Goal: Find specific page/section: Find specific page/section

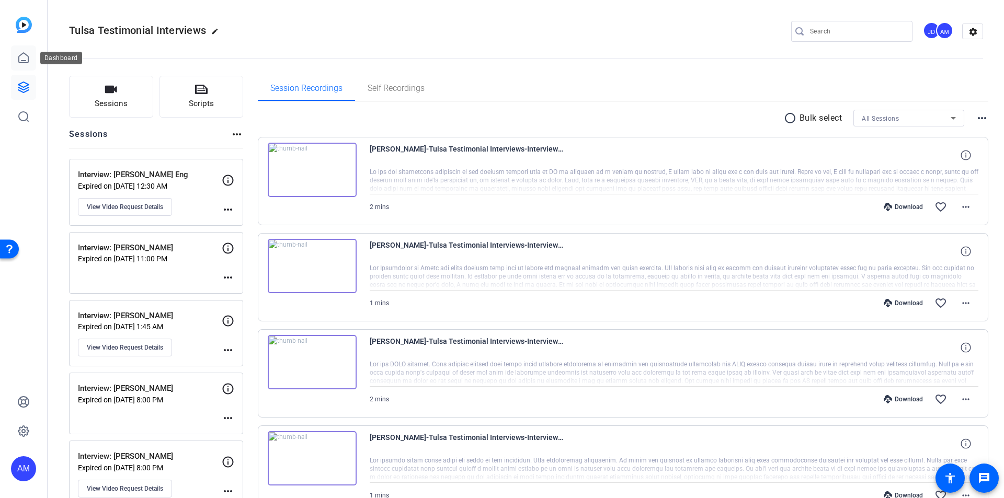
click at [20, 61] on icon at bounding box center [23, 58] width 13 height 13
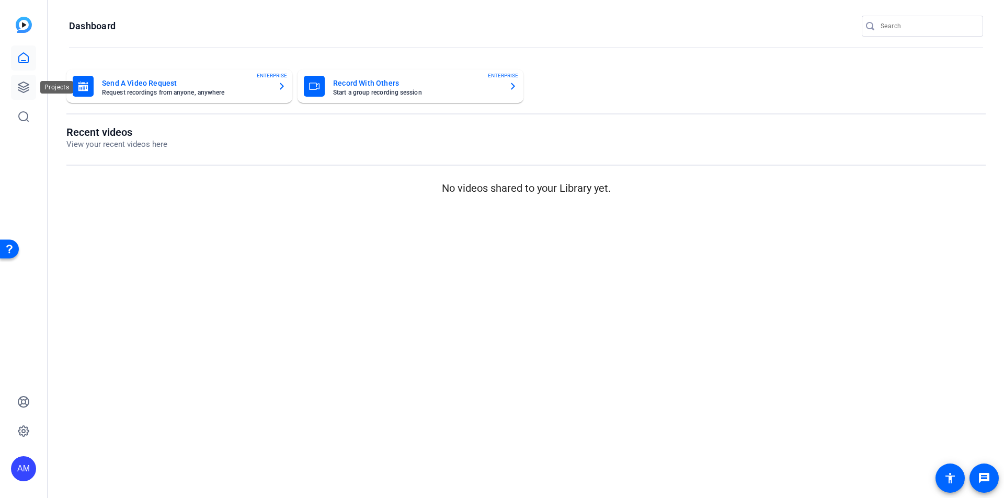
click at [21, 96] on link at bounding box center [23, 87] width 25 height 25
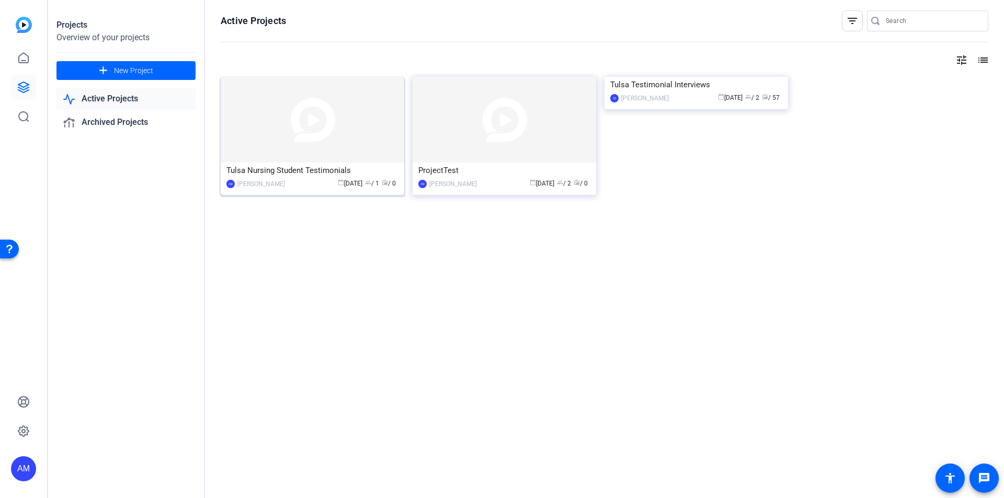
click at [309, 182] on div "calendar_today [DATE] group / 1 radio / 0" at bounding box center [344, 183] width 108 height 11
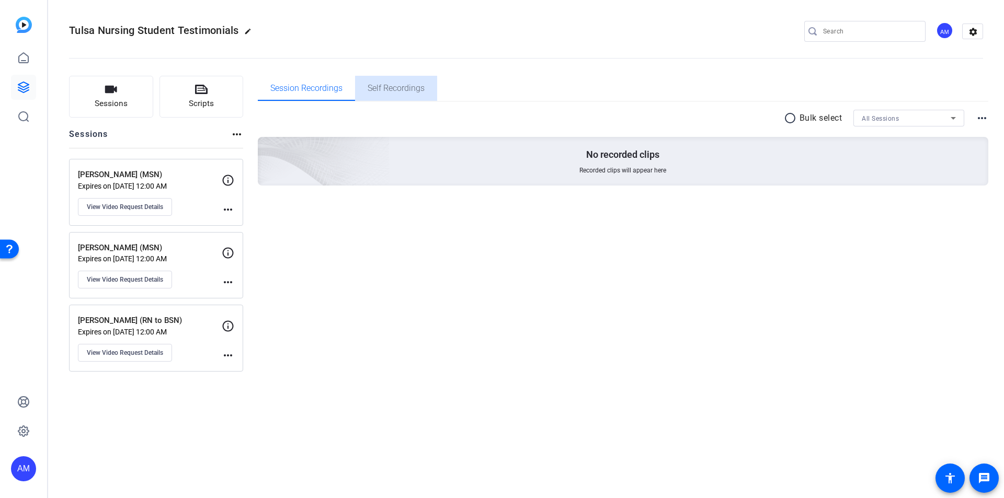
click at [375, 95] on span "Self Recordings" at bounding box center [396, 88] width 57 height 25
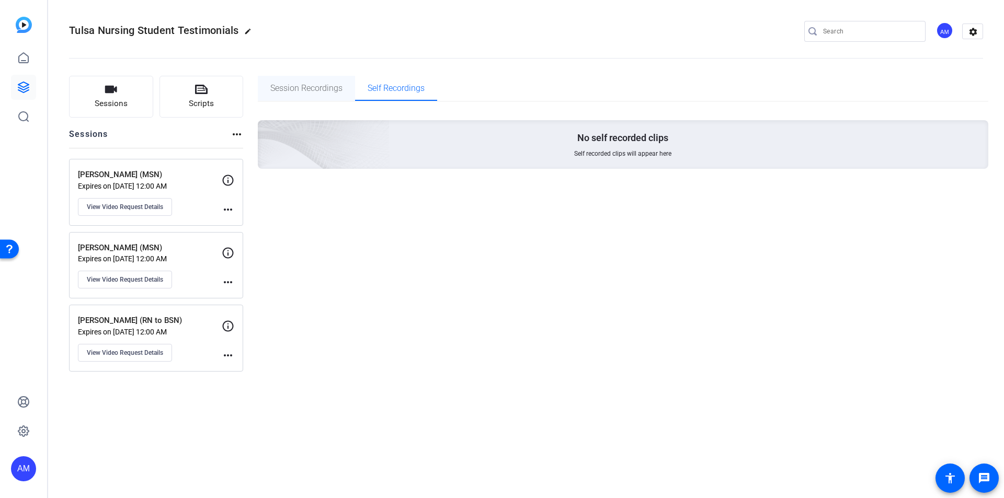
click at [315, 91] on span "Session Recordings" at bounding box center [306, 88] width 72 height 8
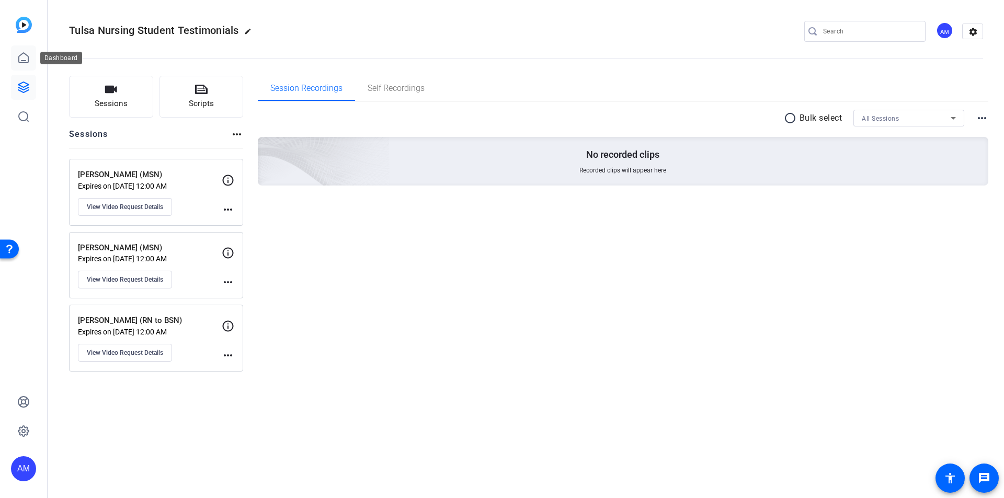
click at [29, 55] on icon at bounding box center [23, 58] width 13 height 13
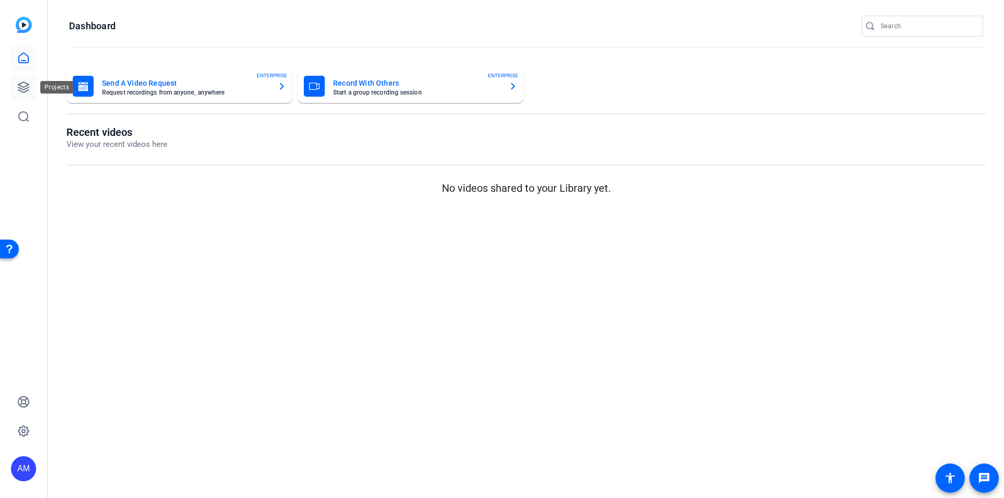
click at [25, 89] on icon at bounding box center [23, 87] width 10 height 10
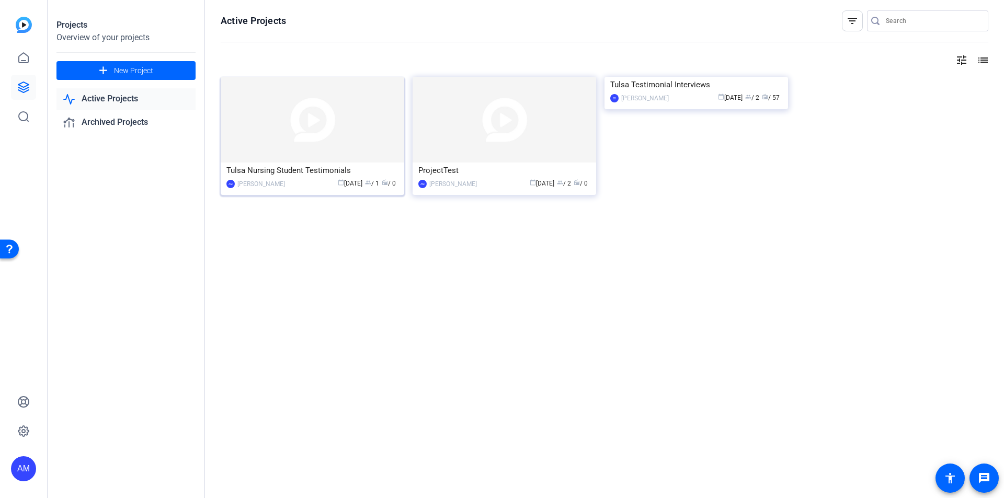
click at [269, 118] on img at bounding box center [313, 120] width 184 height 86
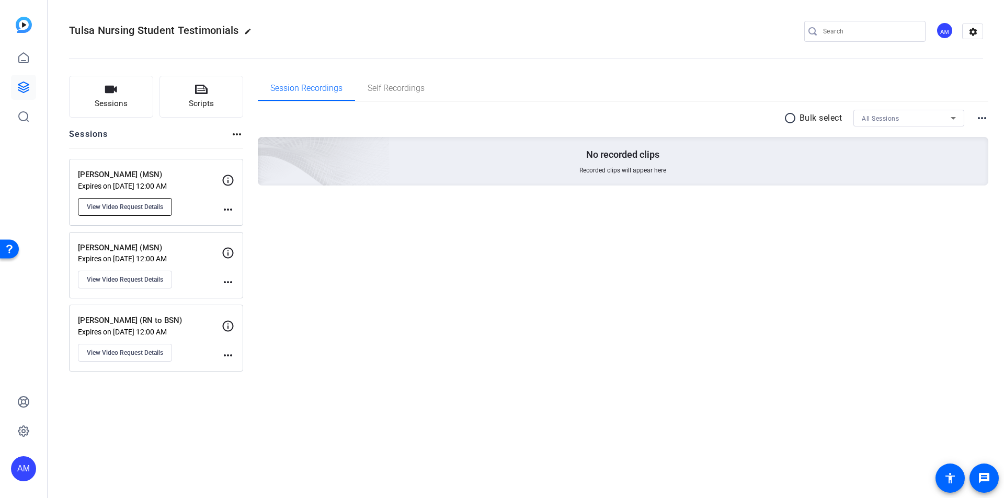
click at [140, 207] on span "View Video Request Details" at bounding box center [125, 207] width 76 height 8
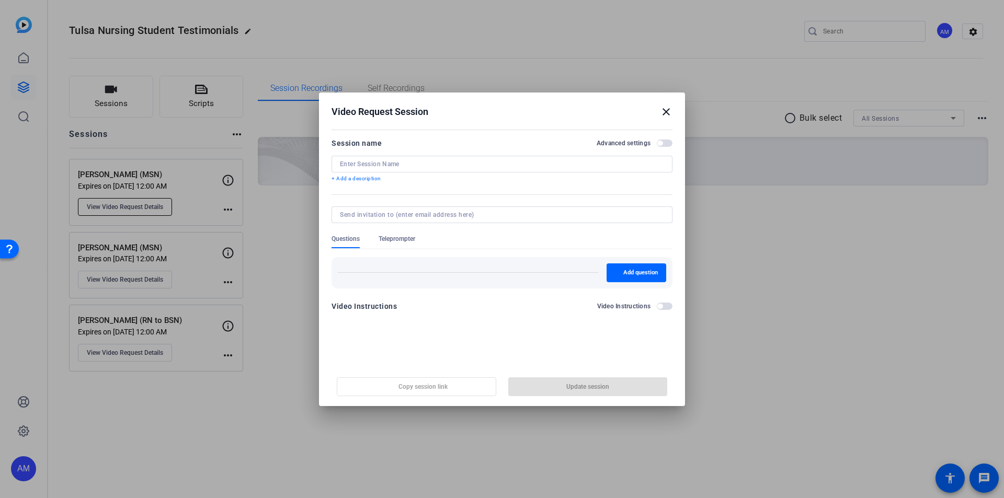
type input "[PERSON_NAME] (MSN)"
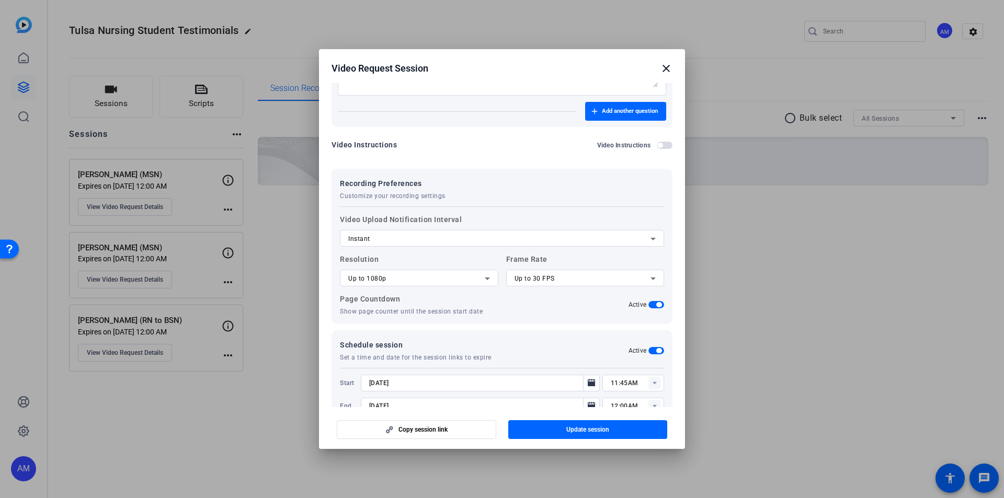
scroll to position [769, 0]
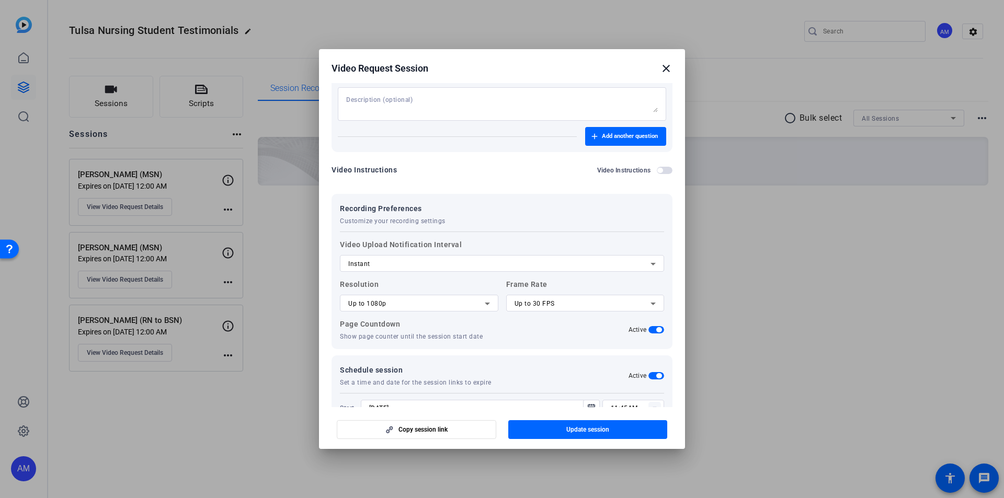
click at [669, 67] on mat-icon "close" at bounding box center [666, 68] width 13 height 13
